Goal: Task Accomplishment & Management: Use online tool/utility

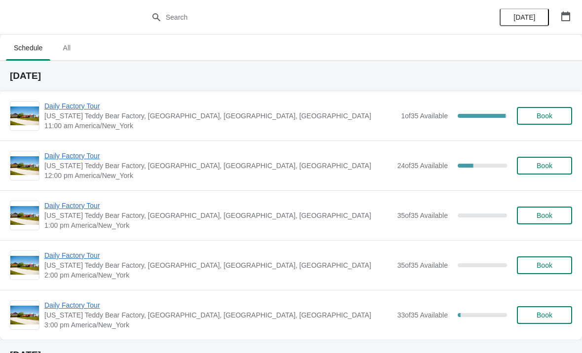
click at [77, 106] on span "Daily Factory Tour" at bounding box center [220, 106] width 352 height 10
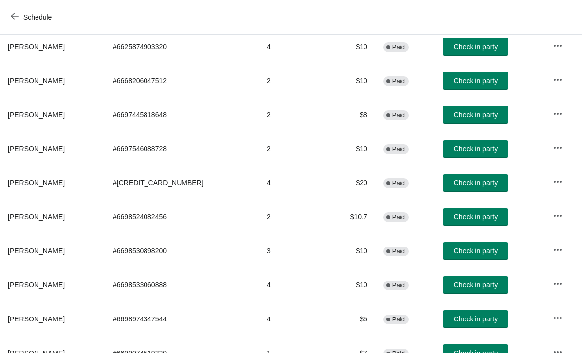
scroll to position [135, 0]
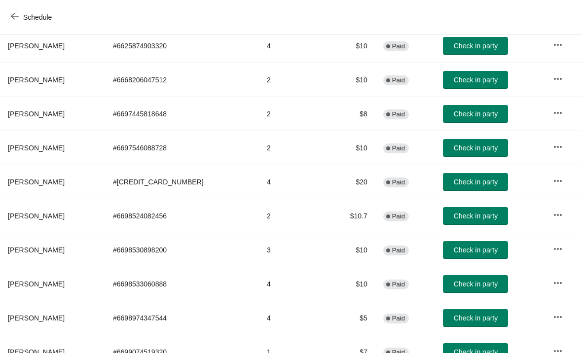
click at [473, 152] on span "Check in party" at bounding box center [476, 148] width 44 height 8
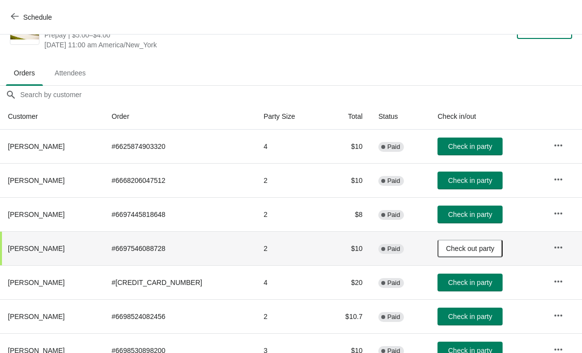
scroll to position [35, 0]
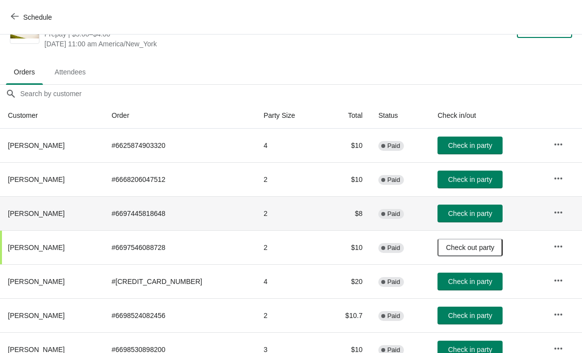
click at [179, 214] on td "# 6697445818648" at bounding box center [180, 213] width 152 height 34
click at [470, 214] on span "Check in party" at bounding box center [471, 214] width 44 height 8
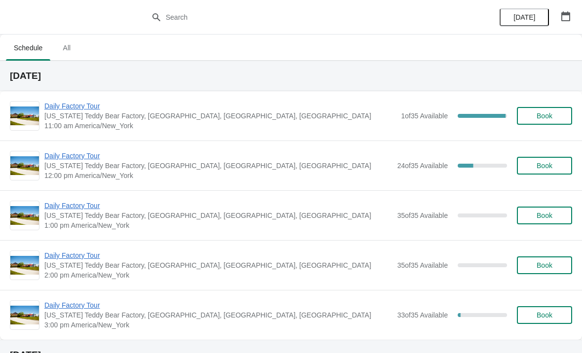
click at [78, 107] on span "Daily Factory Tour" at bounding box center [220, 106] width 352 height 10
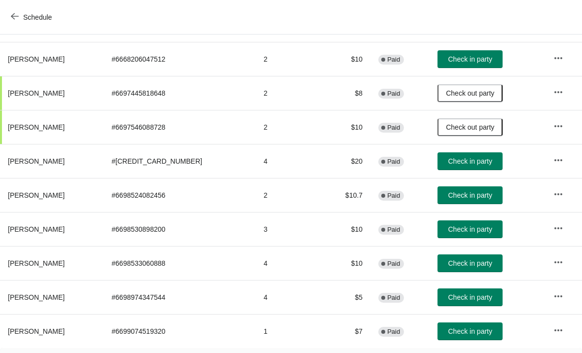
scroll to position [155, 0]
click at [461, 161] on span "Check in party" at bounding box center [471, 161] width 44 height 8
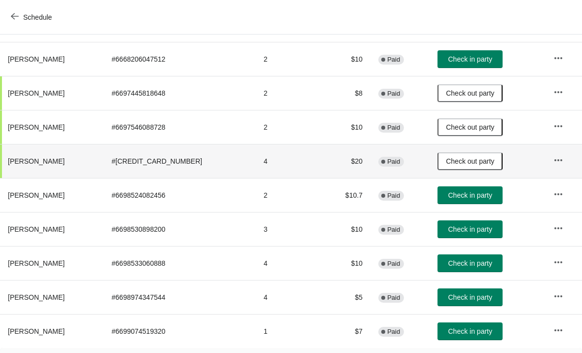
click at [474, 298] on span "Check in party" at bounding box center [471, 298] width 44 height 8
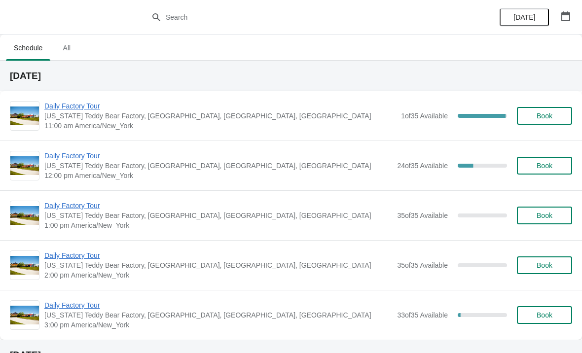
click at [86, 108] on span "Daily Factory Tour" at bounding box center [220, 106] width 352 height 10
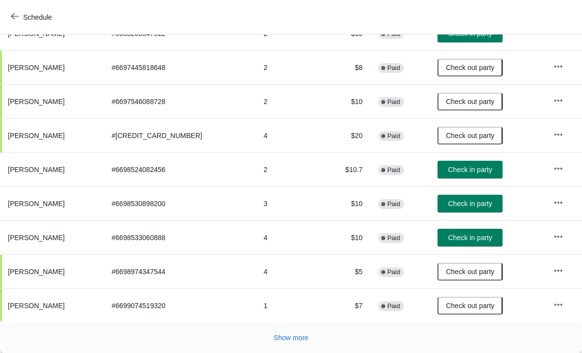
scroll to position [181, 0]
click at [296, 335] on span "Show more" at bounding box center [291, 338] width 35 height 8
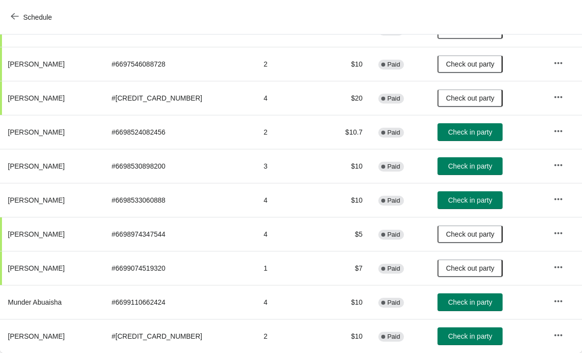
scroll to position [219, 0]
click at [458, 303] on span "Check in party" at bounding box center [471, 303] width 44 height 8
